Goal: Find specific page/section: Find specific page/section

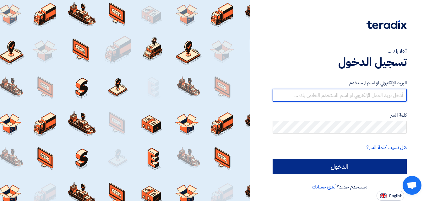
type input "[EMAIL_ADDRESS][DOMAIN_NAME]"
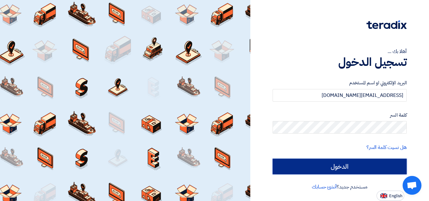
click at [333, 168] on input "الدخول" at bounding box center [340, 167] width 134 height 16
type input "Sign in"
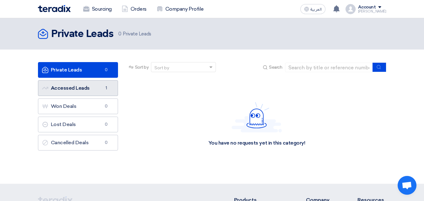
click at [94, 84] on link "Accessed Leads Accessed Leads 1" at bounding box center [78, 88] width 80 height 16
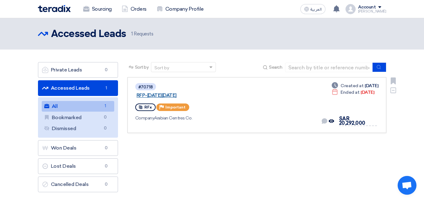
click at [184, 93] on link "RFP-[DATE][DATE]" at bounding box center [215, 96] width 157 height 6
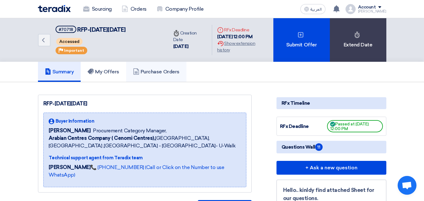
click at [164, 68] on link "Purchase Orders" at bounding box center [156, 72] width 60 height 20
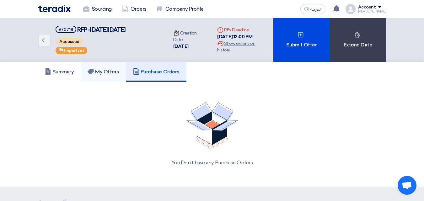
click at [121, 74] on link "My Offers" at bounding box center [104, 72] width 46 height 20
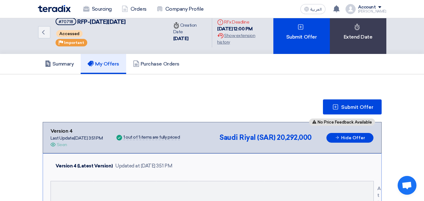
scroll to position [2, 0]
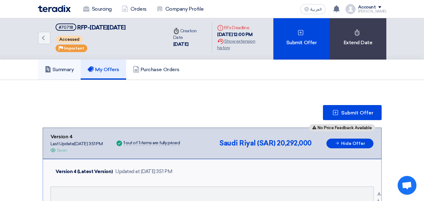
click at [73, 69] on h5 "Summary" at bounding box center [59, 70] width 29 height 6
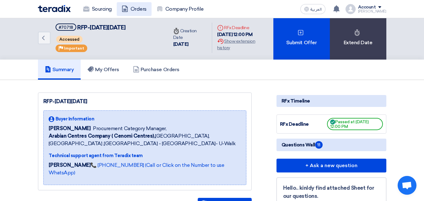
click at [133, 6] on link "Orders" at bounding box center [134, 9] width 35 height 14
